Goal: Task Accomplishment & Management: Complete application form

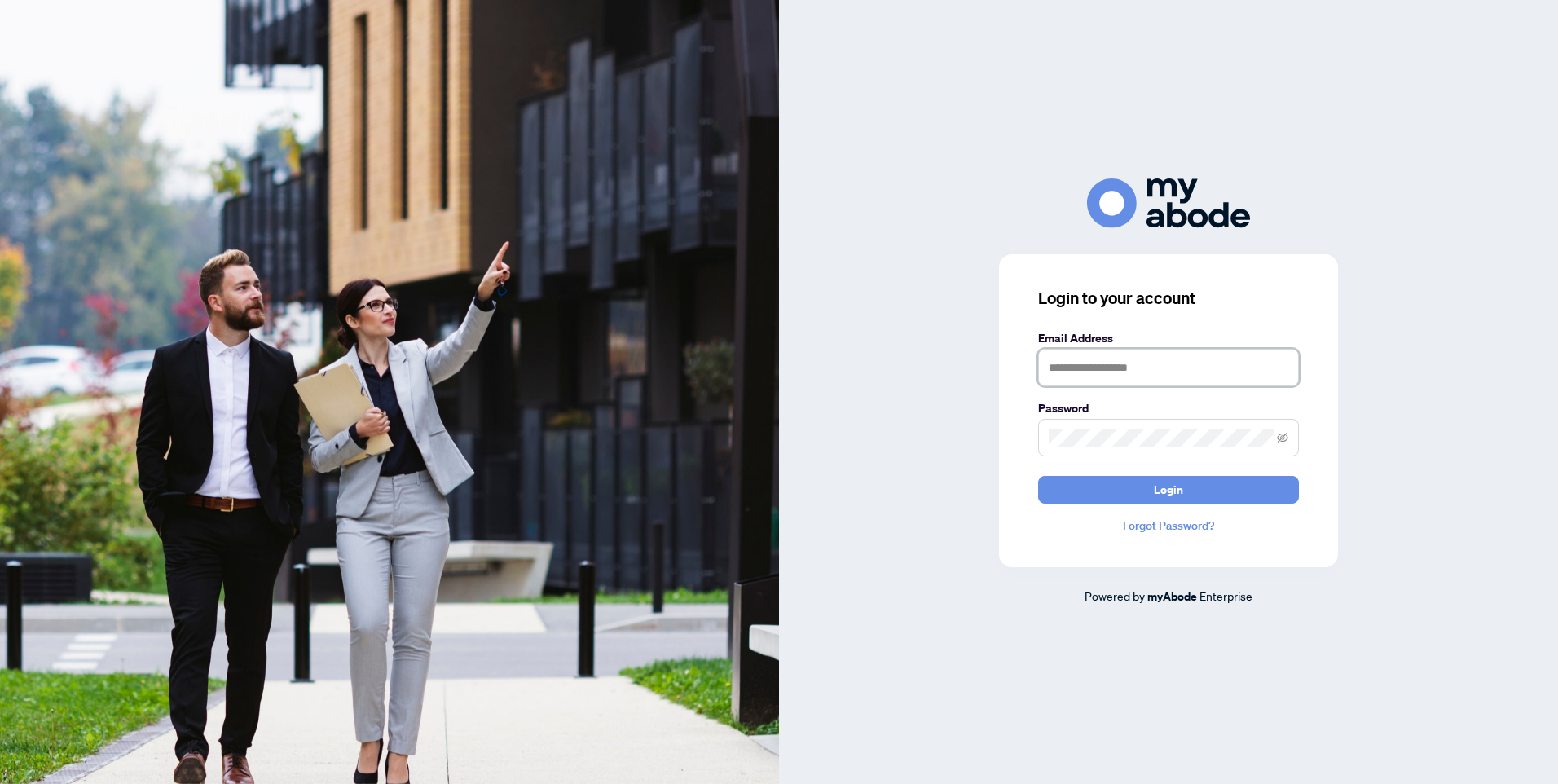
click at [1085, 379] on input "text" at bounding box center [1168, 367] width 260 height 37
type input "**********"
click at [1283, 438] on icon "eye-invisible" at bounding box center [1282, 437] width 11 height 10
click at [1146, 491] on button "Login" at bounding box center [1168, 489] width 260 height 28
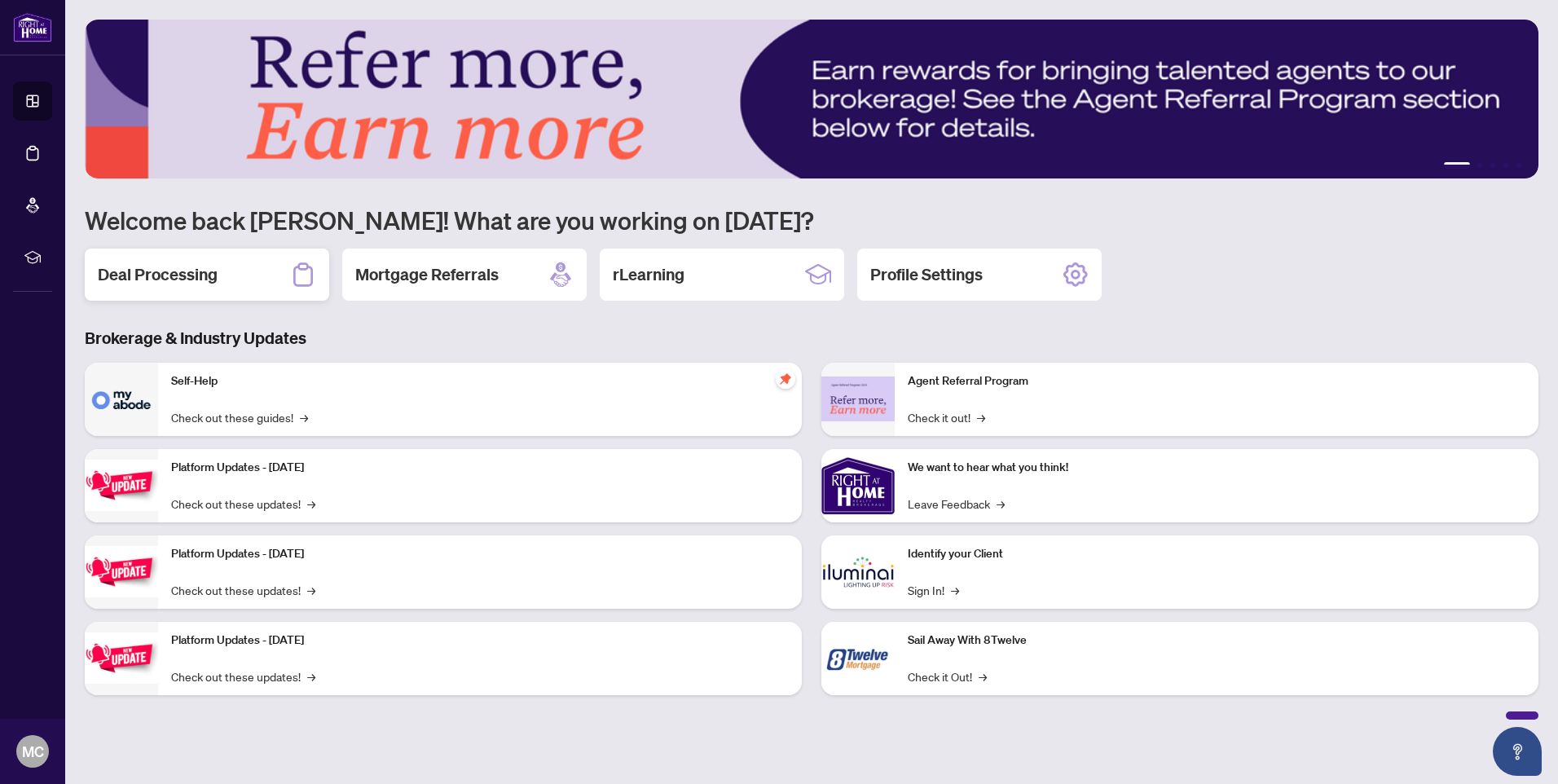
click at [159, 258] on div "Deal Processing" at bounding box center [207, 274] width 244 height 52
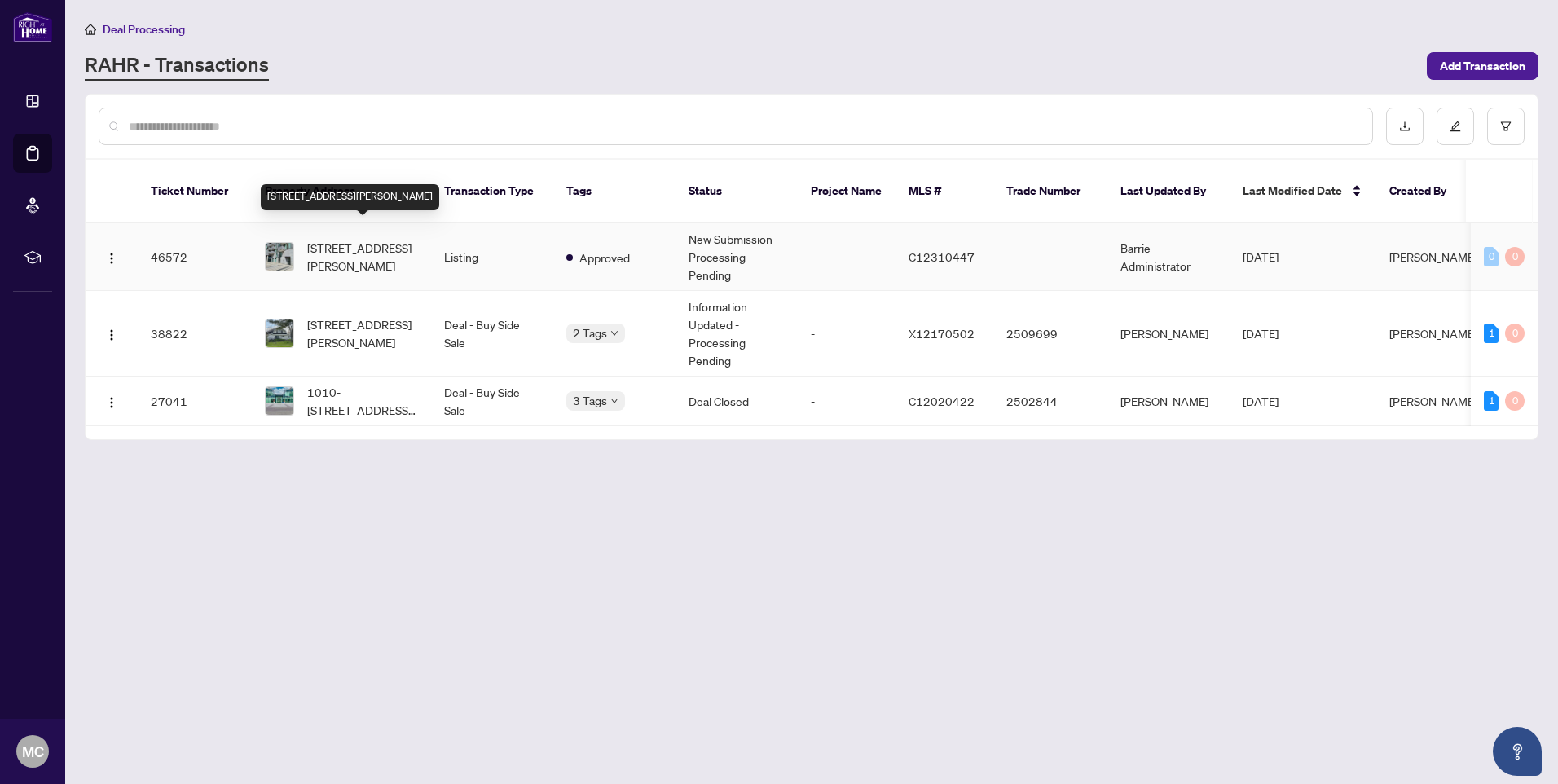
click at [340, 238] on span "[STREET_ADDRESS][PERSON_NAME]" at bounding box center [363, 257] width 111 height 36
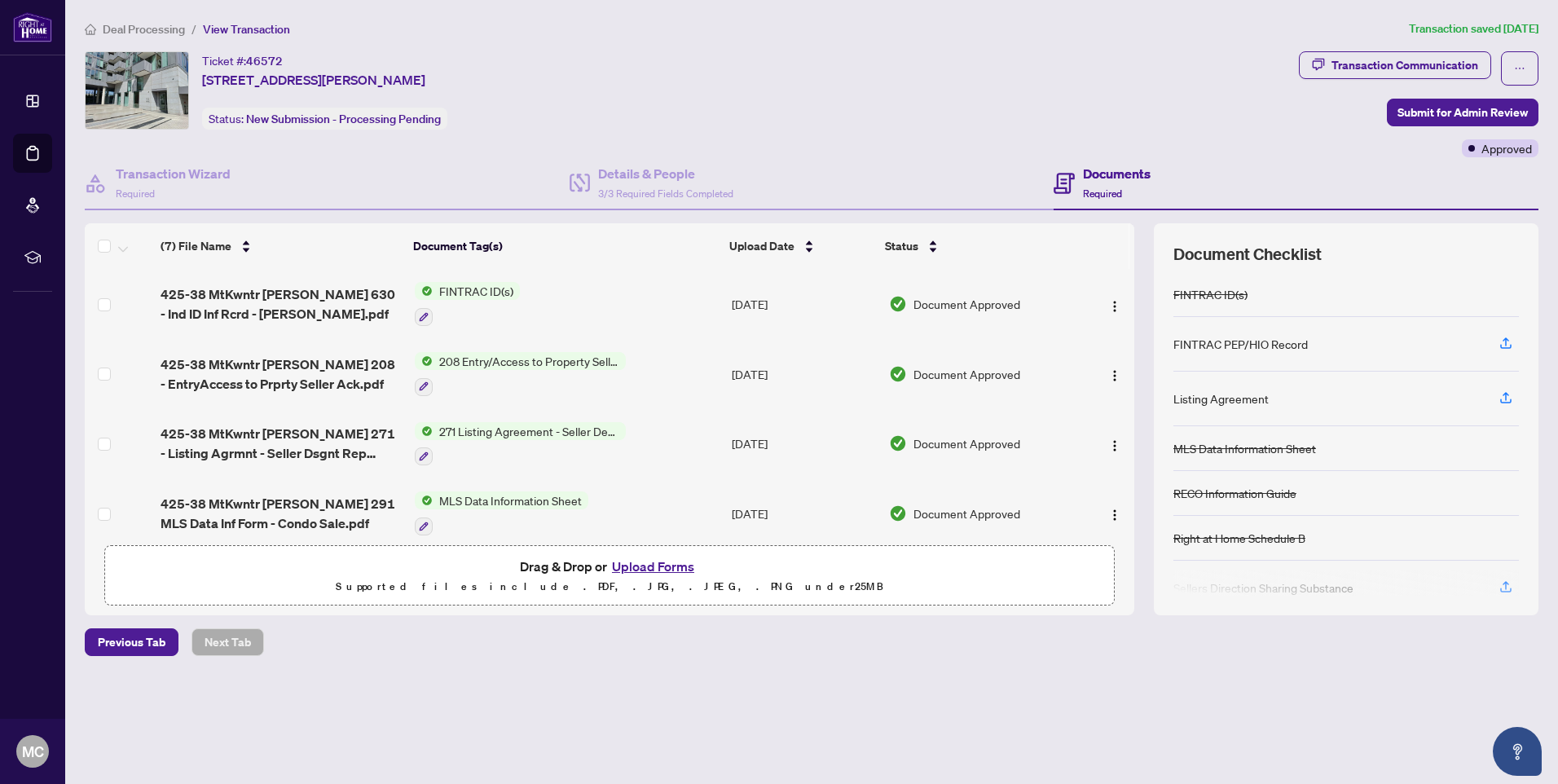
click at [678, 567] on button "Upload Forms" at bounding box center [653, 566] width 93 height 21
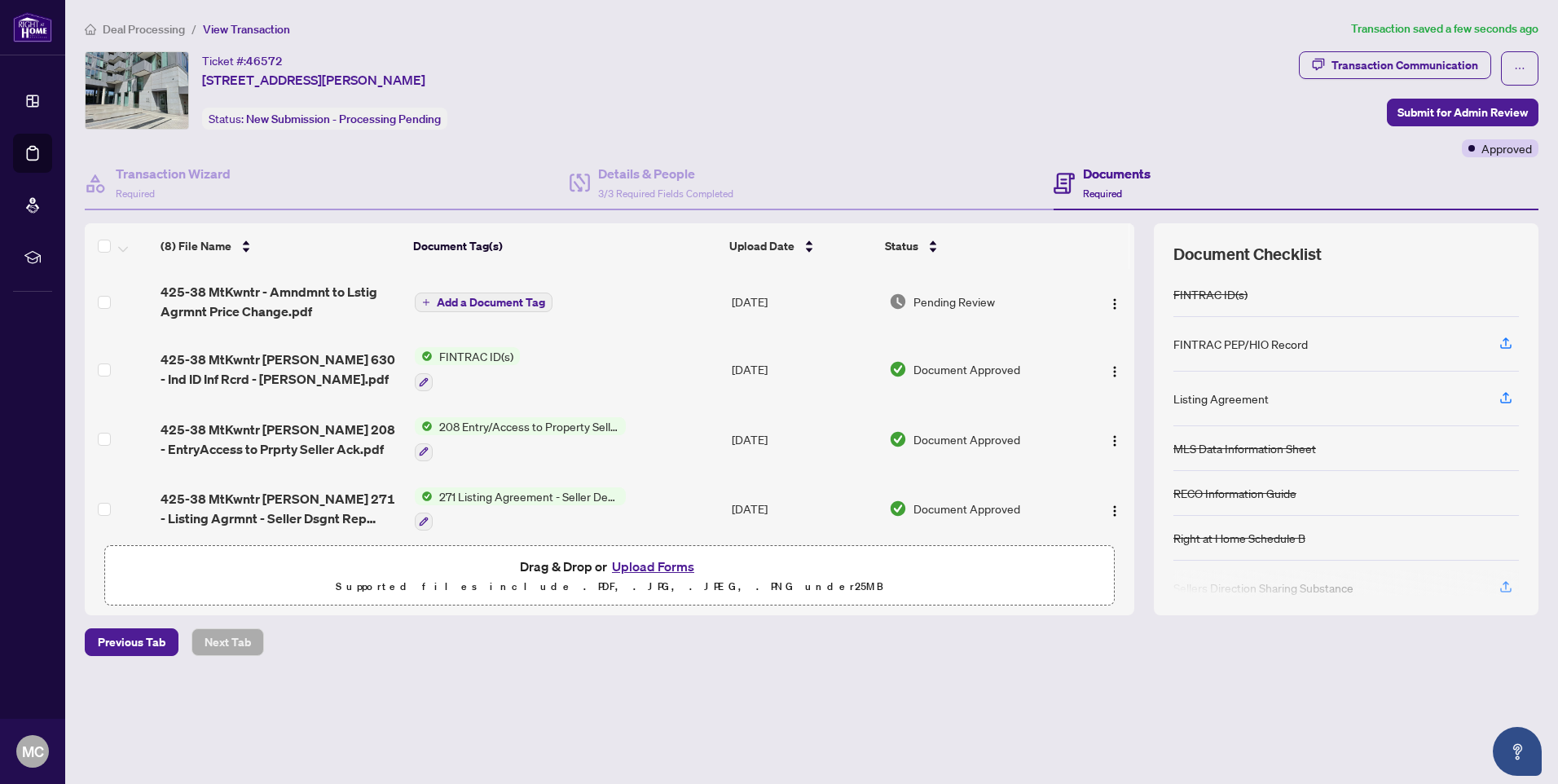
click at [429, 307] on button "Add a Document Tag" at bounding box center [484, 302] width 137 height 19
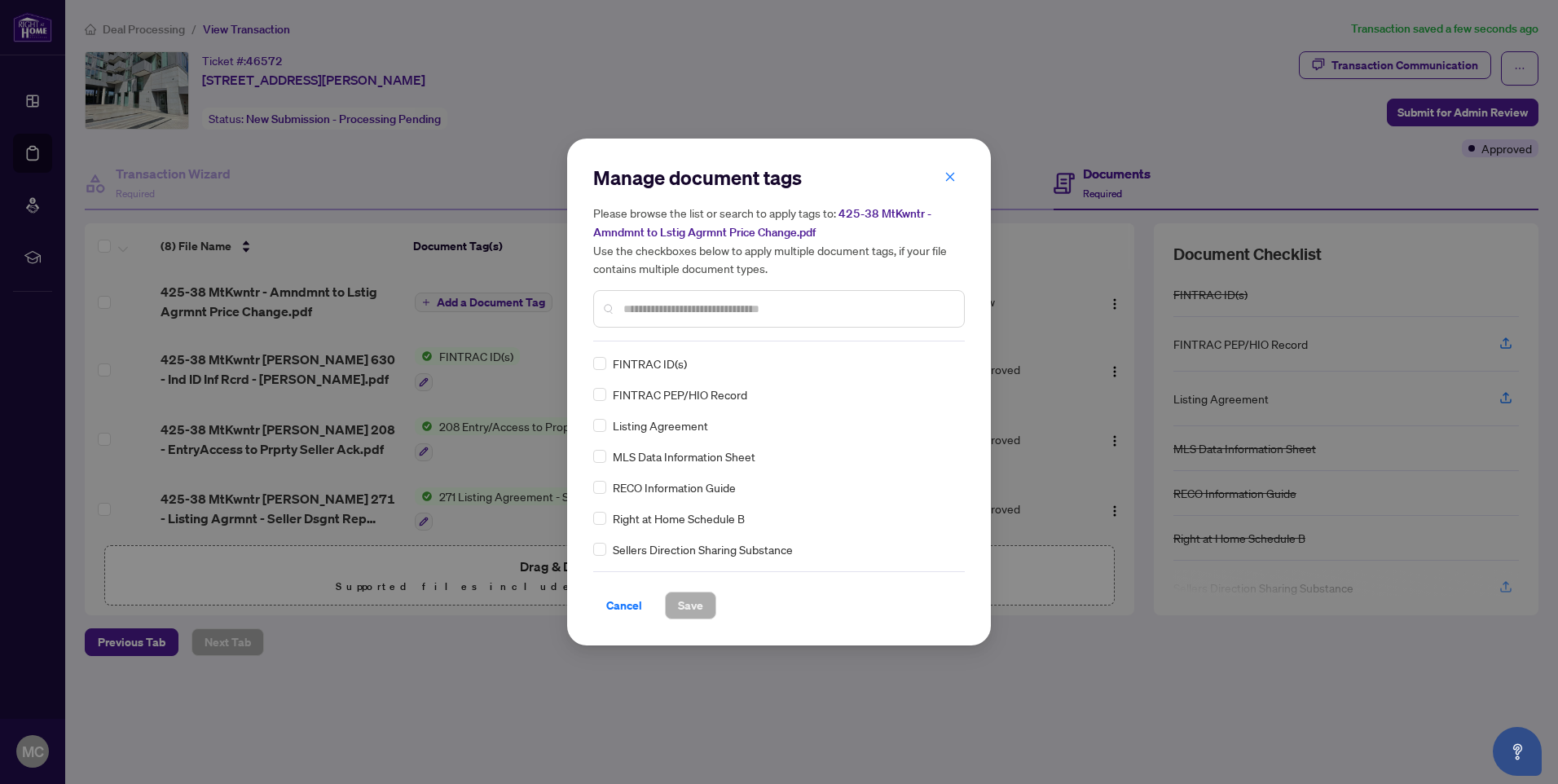
click at [645, 315] on input "text" at bounding box center [786, 308] width 327 height 18
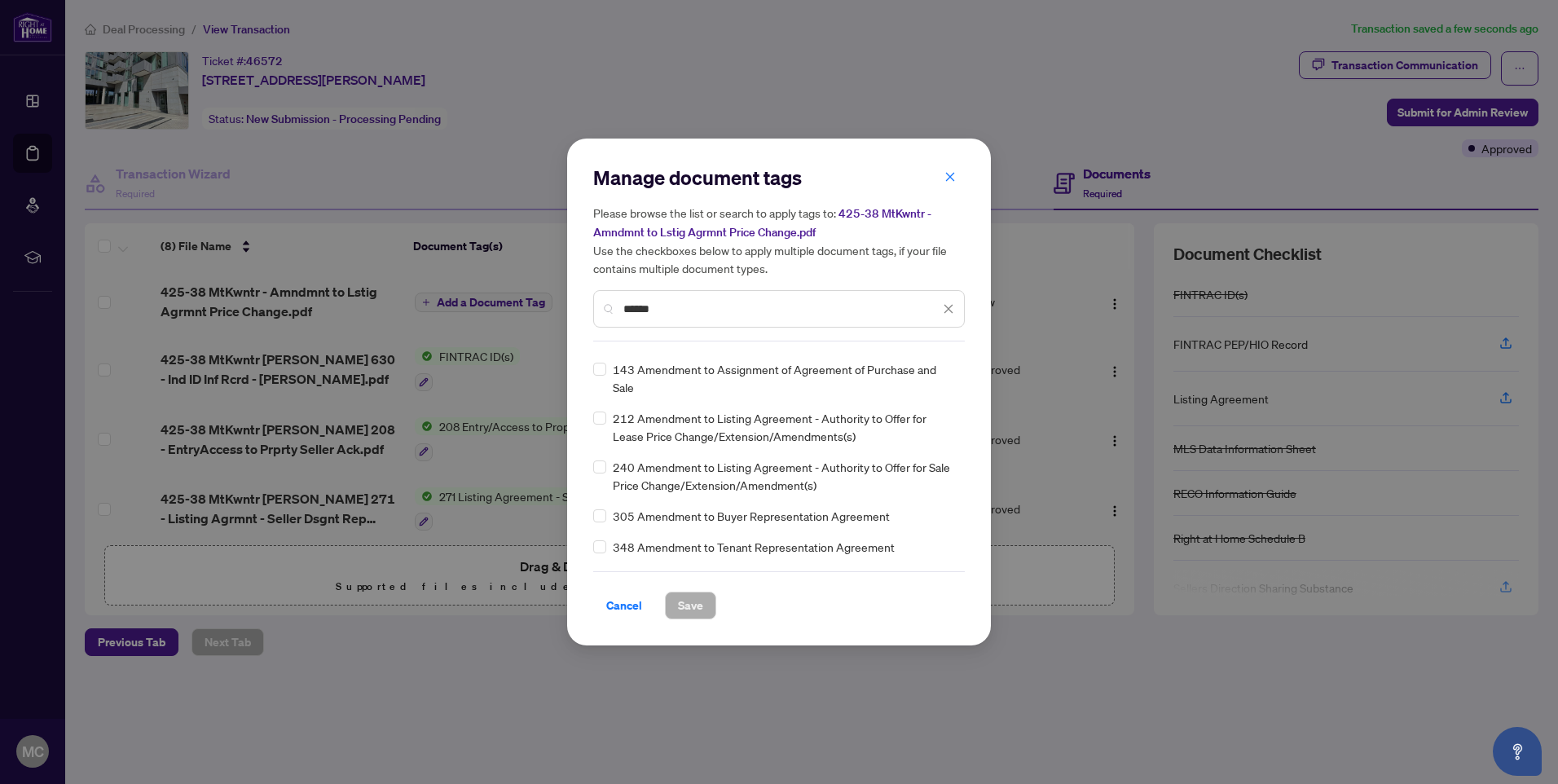
scroll to position [81, 0]
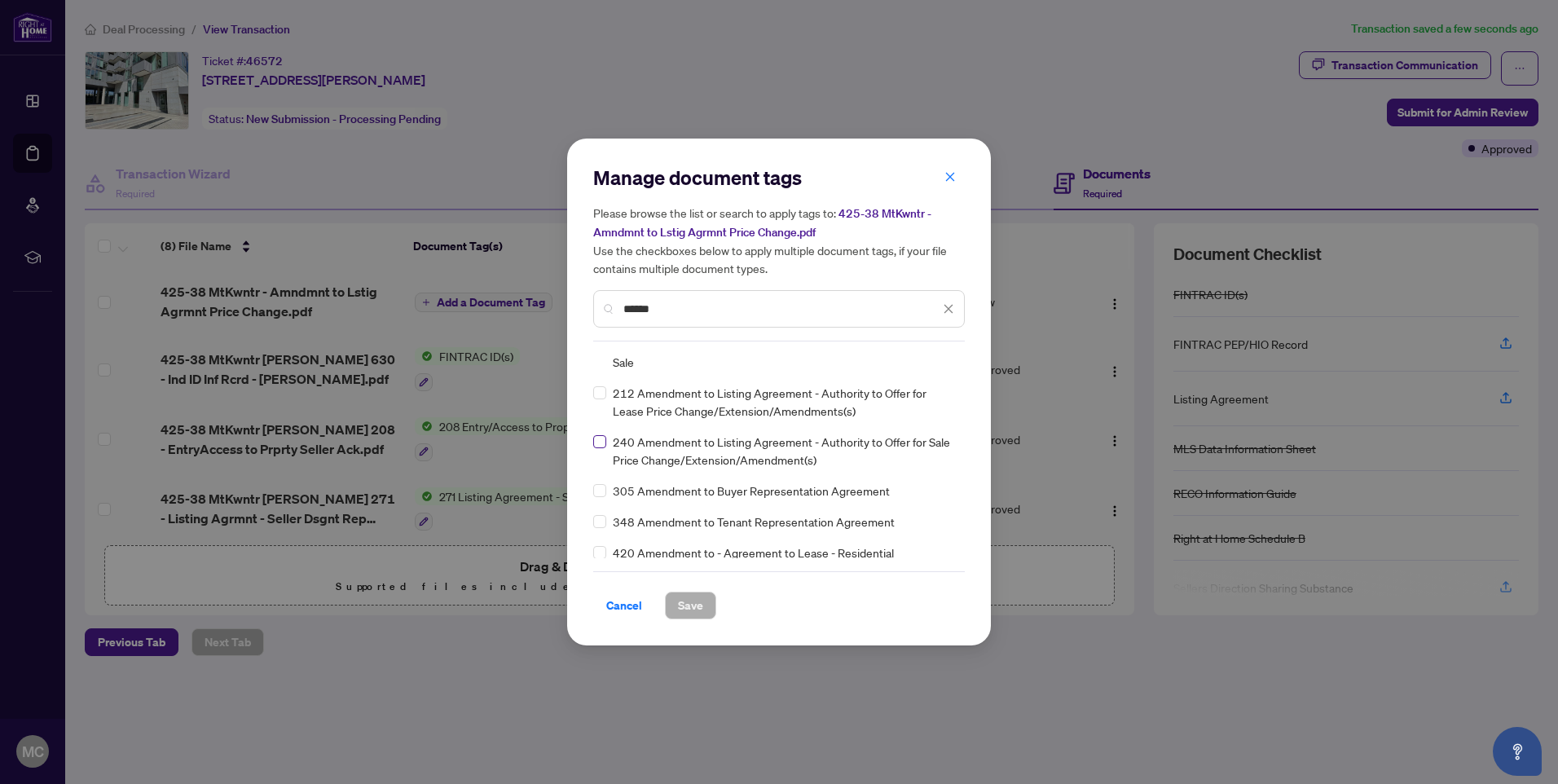
type input "******"
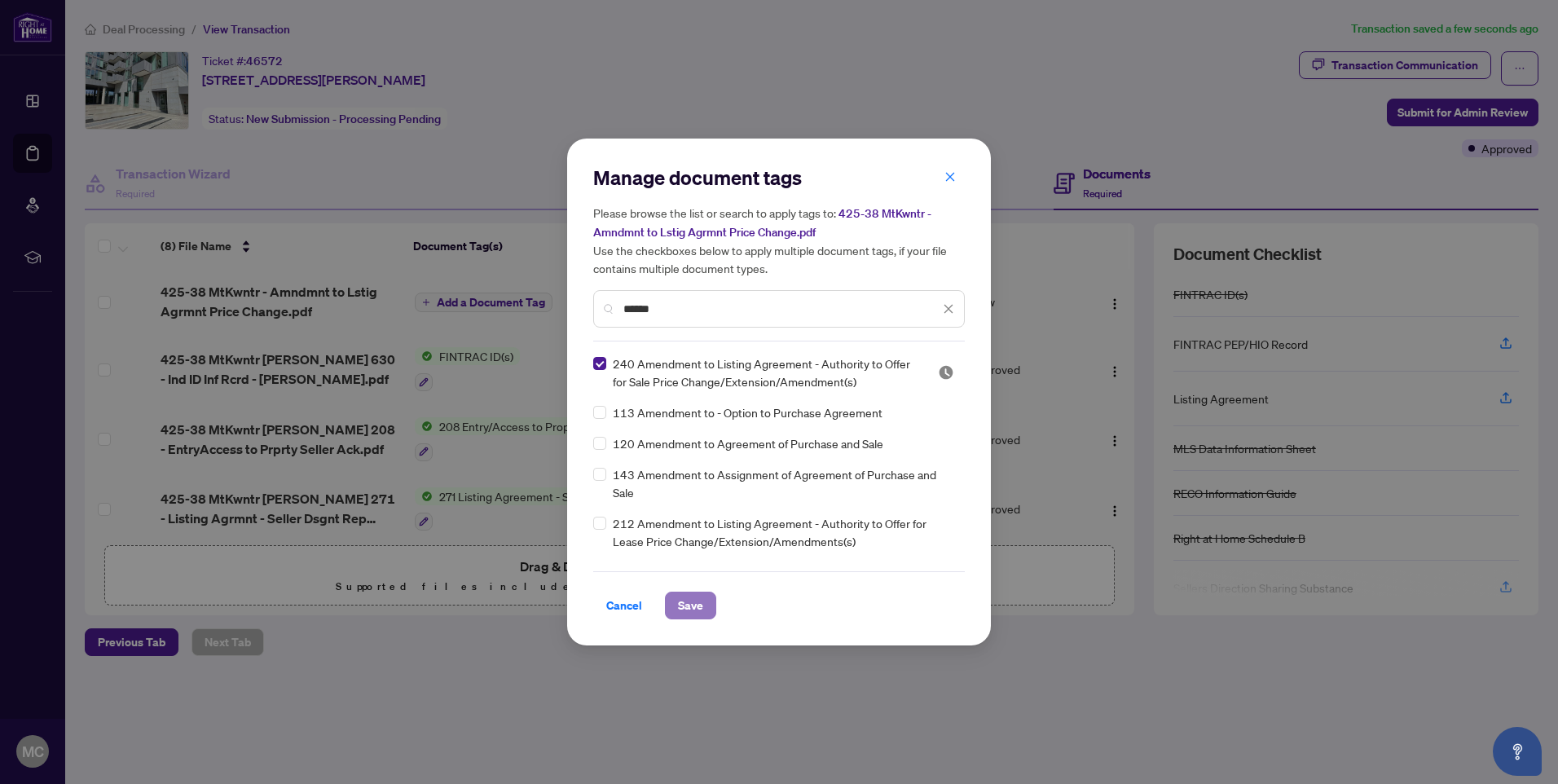
click at [678, 601] on span "Save" at bounding box center [691, 605] width 25 height 26
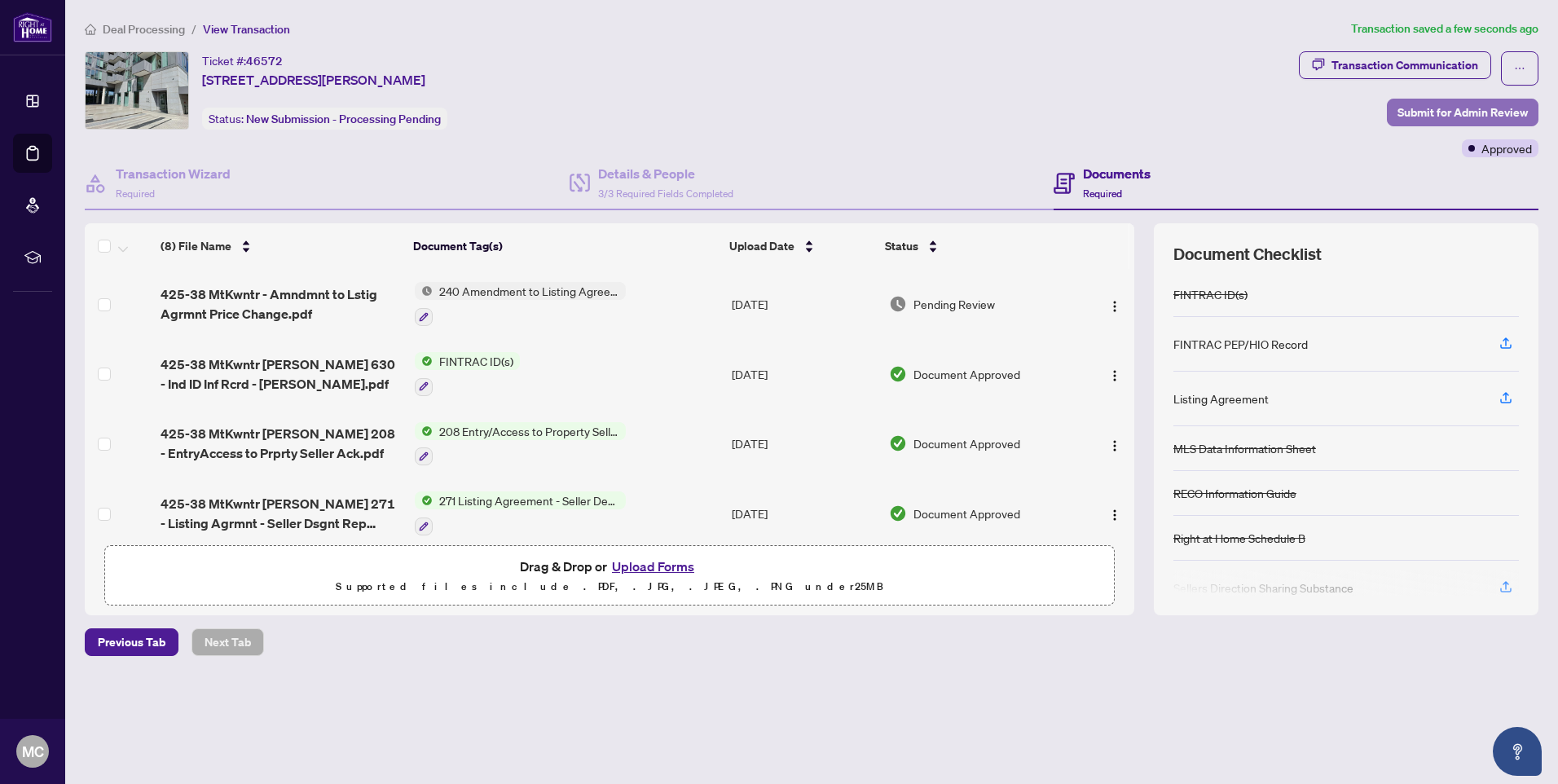
click at [1428, 105] on span "Submit for Admin Review" at bounding box center [1463, 112] width 131 height 26
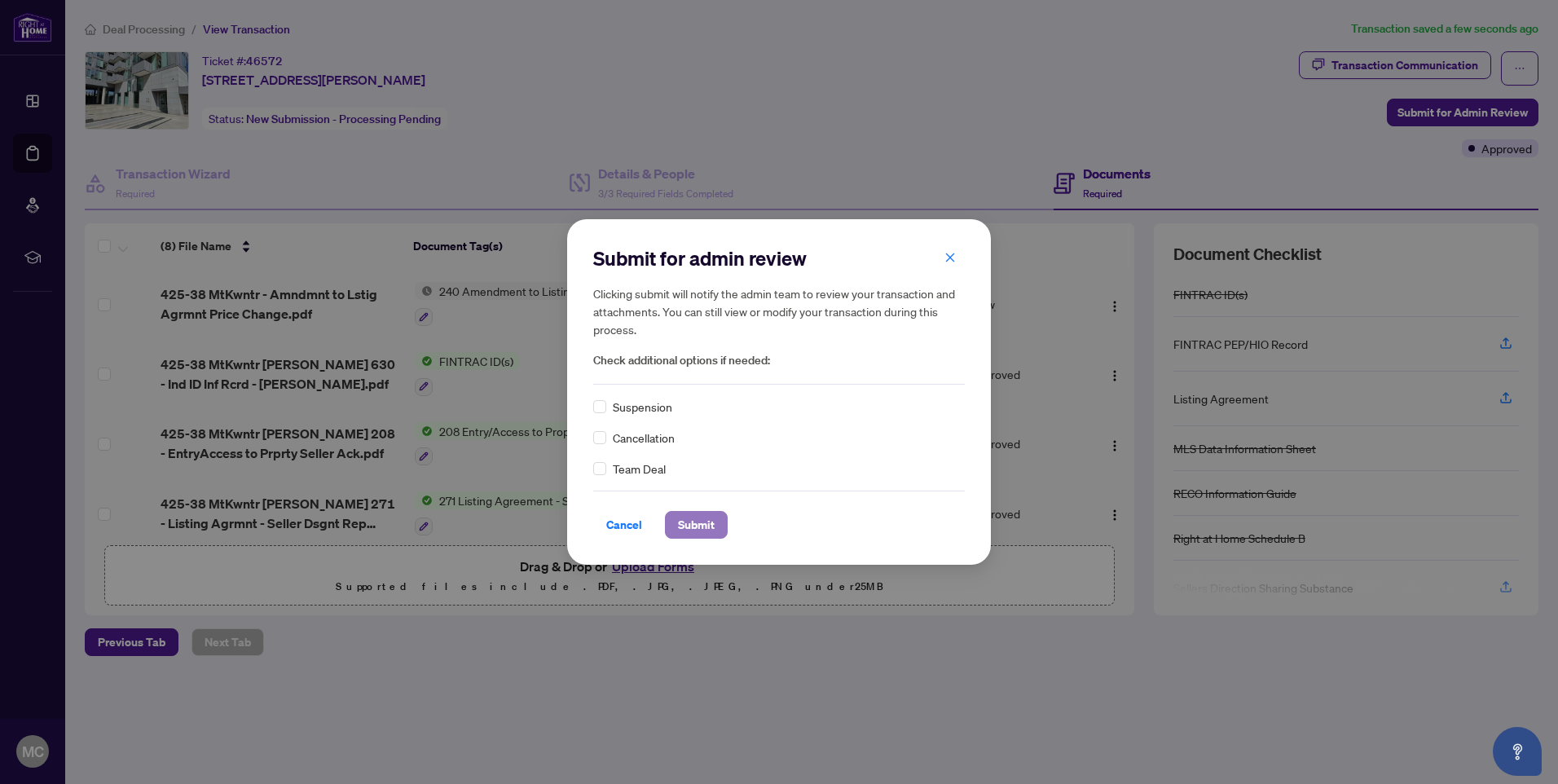
click at [712, 531] on span "Submit" at bounding box center [696, 524] width 36 height 26
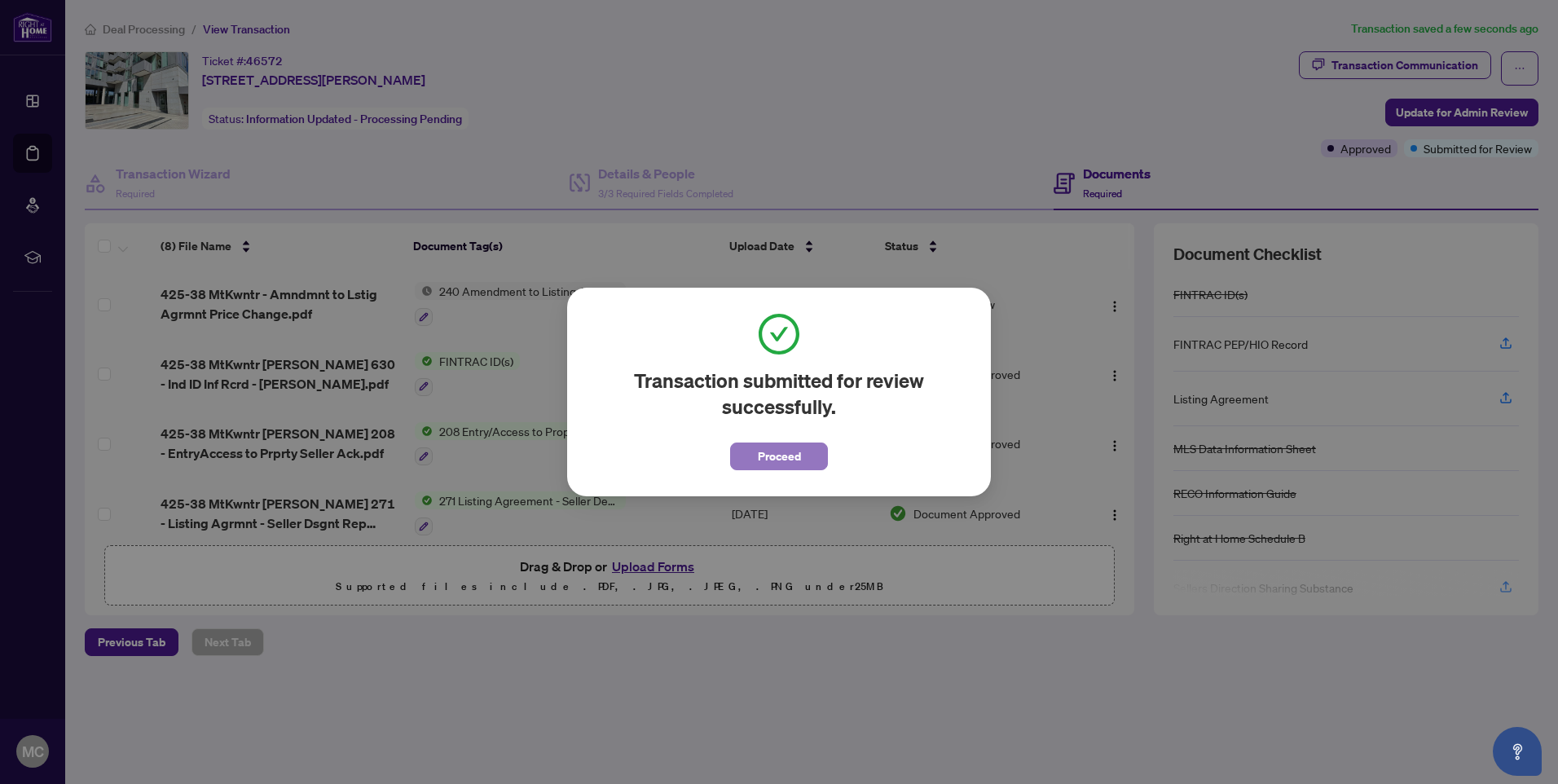
click at [774, 466] on span "Proceed" at bounding box center [779, 456] width 43 height 26
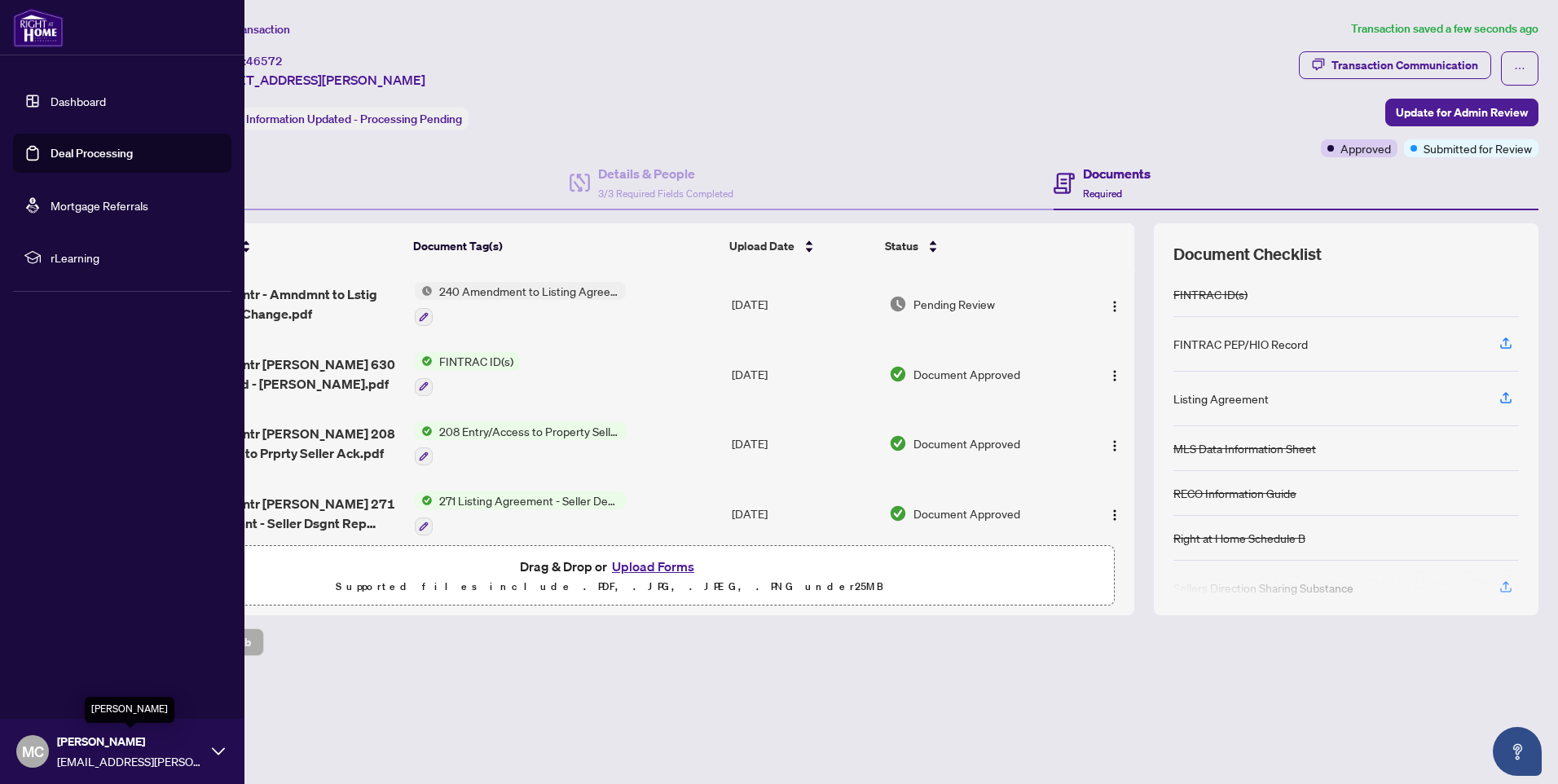
click at [68, 738] on span "[PERSON_NAME]" at bounding box center [131, 741] width 147 height 18
click at [58, 655] on span "Logout" at bounding box center [66, 653] width 36 height 26
